Goal: Task Accomplishment & Management: Manage account settings

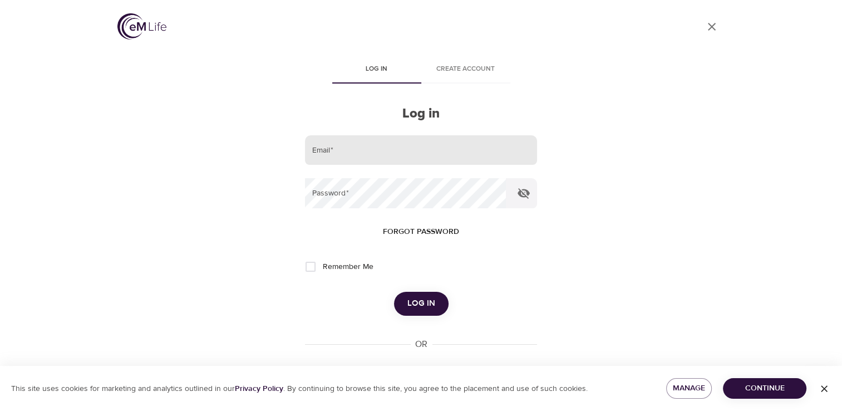
click at [331, 151] on input "email" at bounding box center [421, 150] width 232 height 30
type input "vreese@montcopa.org"
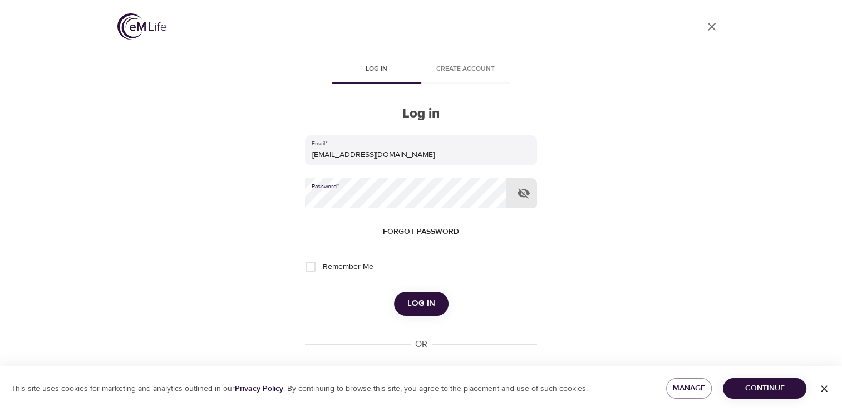
click at [423, 305] on span "Log in" at bounding box center [421, 303] width 28 height 14
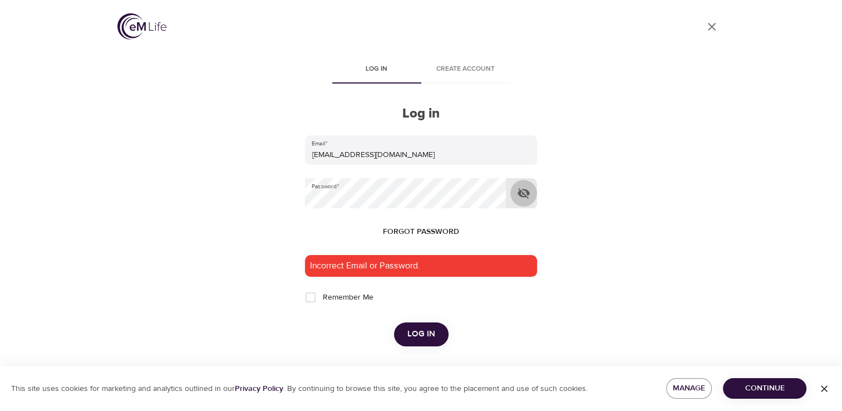
click at [525, 196] on icon "button" at bounding box center [524, 193] width 12 height 11
click at [382, 271] on div "Incorrect Email or Password." at bounding box center [421, 266] width 232 height 22
click at [421, 334] on span "Log in" at bounding box center [421, 334] width 28 height 14
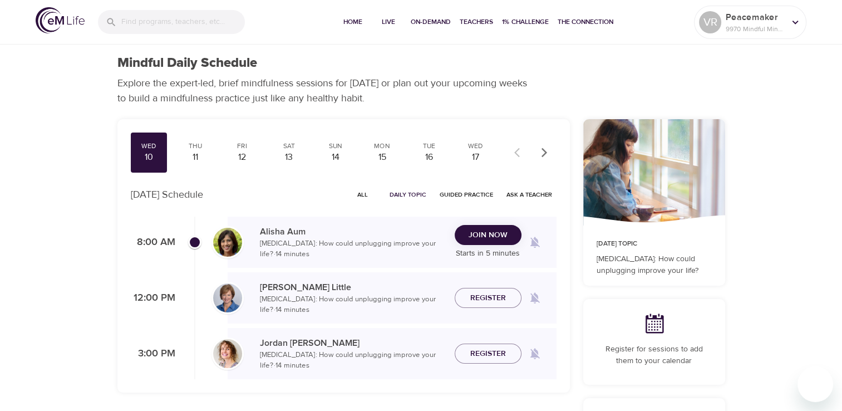
click at [485, 239] on span "Join Now" at bounding box center [488, 235] width 39 height 14
